Goal: Use online tool/utility: Utilize a website feature to perform a specific function

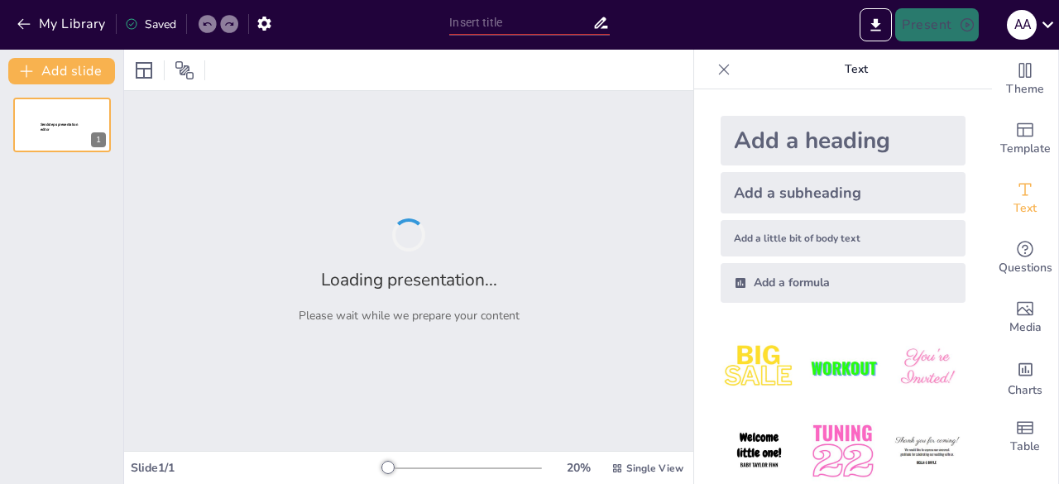
type input "Arte Conceptual en Videojuegos: Innovaciones en Animación y Diseño Visual"
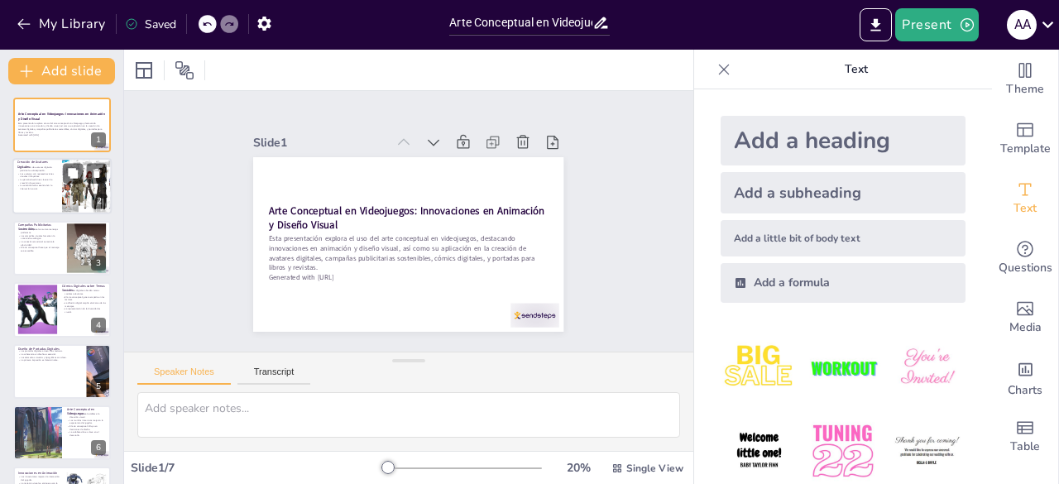
click at [50, 183] on p "La personalización es clave en la creación de avatares." at bounding box center [37, 182] width 40 height 6
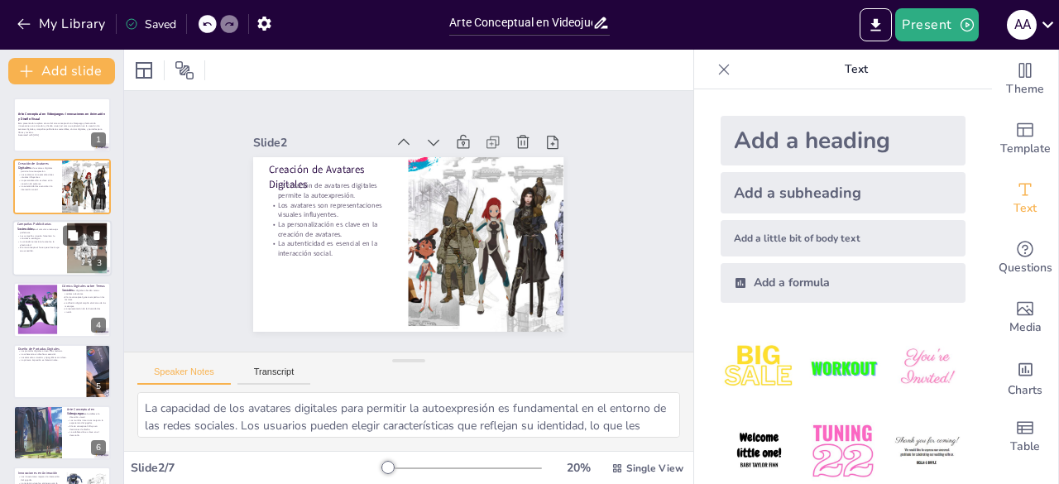
click at [40, 251] on p "El arte conceptual hace que el mensaje sea accesible." at bounding box center [39, 249] width 45 height 6
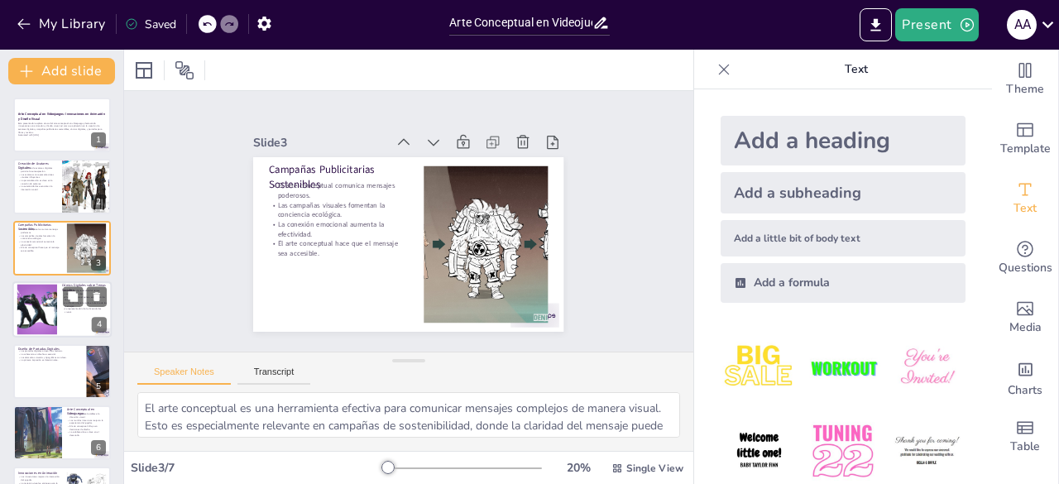
click at [26, 325] on div at bounding box center [37, 309] width 96 height 50
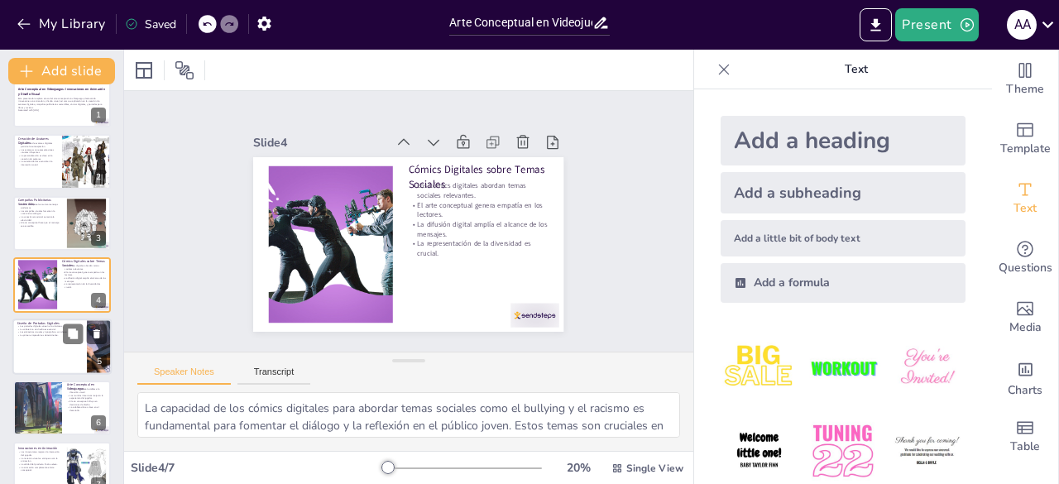
click at [30, 347] on div at bounding box center [61, 346] width 99 height 56
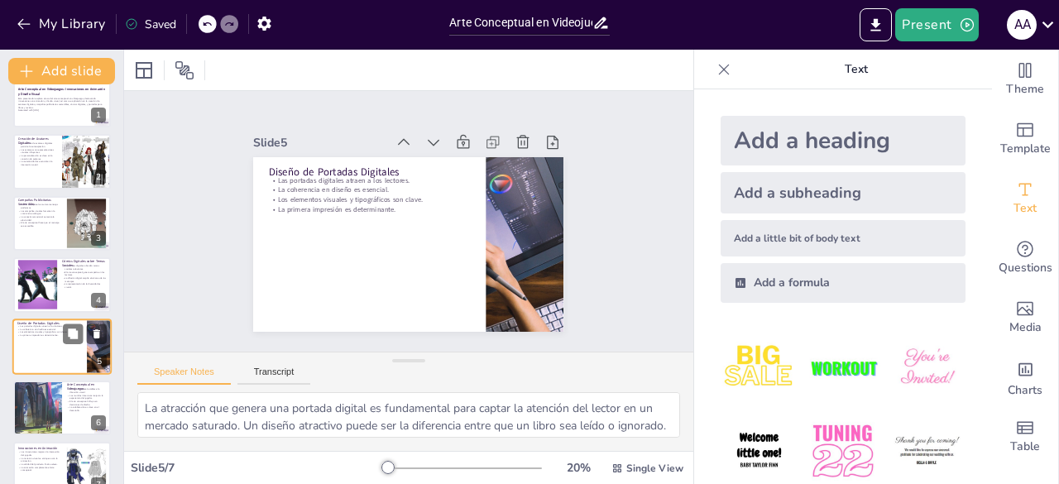
scroll to position [50, 0]
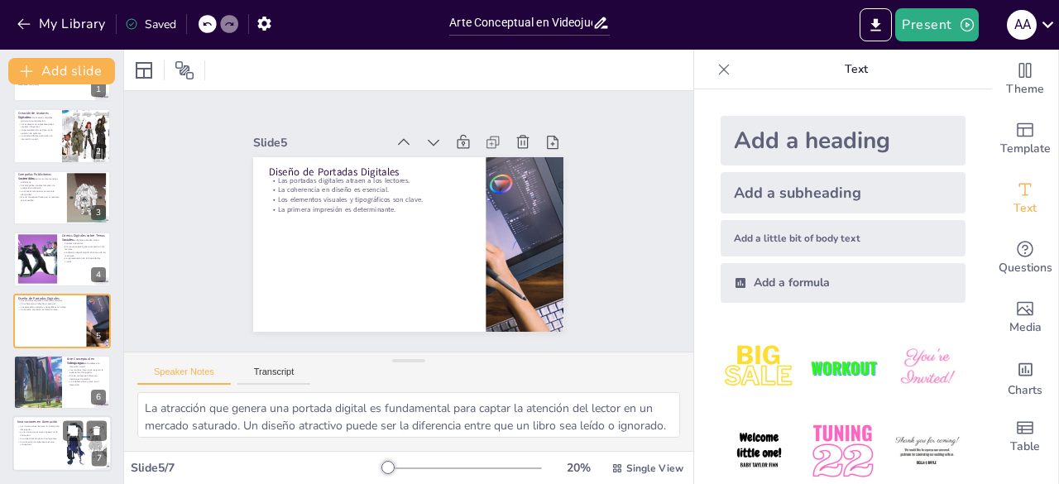
click at [40, 443] on p "La animación complementa el arte conceptual." at bounding box center [39, 443] width 45 height 6
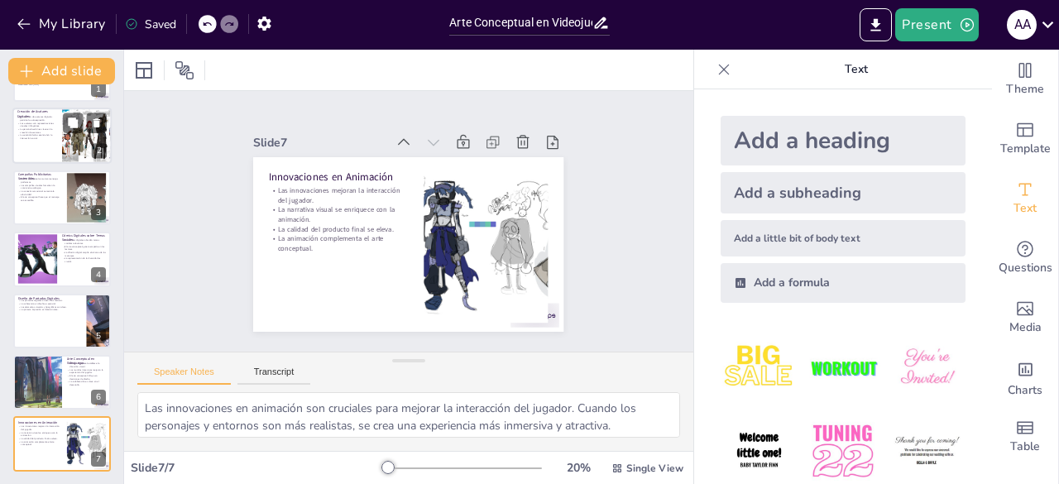
click at [32, 128] on p "La personalización es clave en la creación de avatares." at bounding box center [37, 131] width 40 height 6
type textarea "La capacidad de los avatares digitales para permitir la autoexpresión es fundam…"
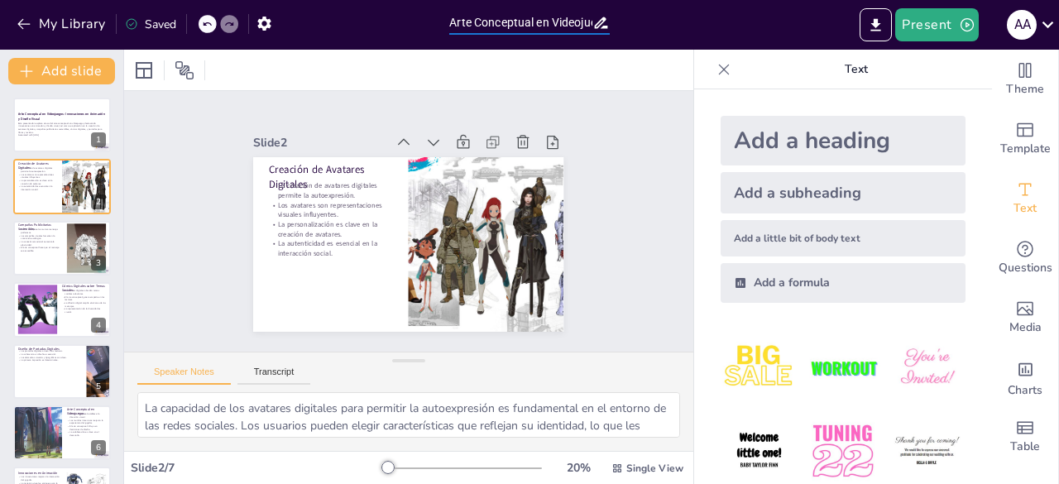
click at [538, 22] on input "Arte Conceptual en Videojuegos: Innovaciones en Animación y Diseño Visual" at bounding box center [520, 23] width 142 height 24
click at [600, 25] on icon at bounding box center [600, 23] width 13 height 12
click at [157, 24] on div "Saved" at bounding box center [150, 25] width 51 height 16
click at [77, 24] on button "My Library" at bounding box center [62, 24] width 100 height 26
